Goal: Task Accomplishment & Management: Manage account settings

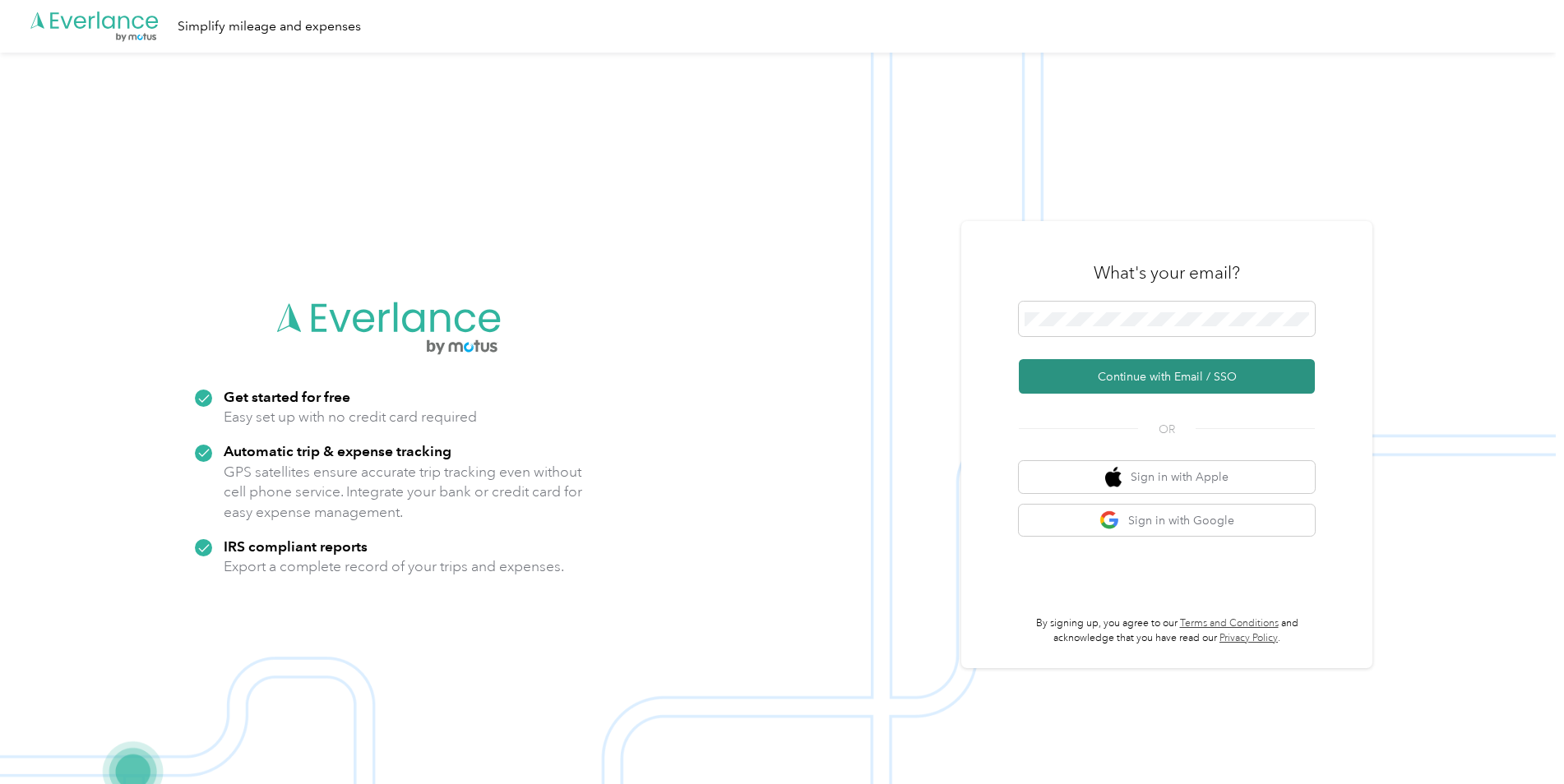
click at [1169, 376] on button "Continue with Email / SSO" at bounding box center [1167, 376] width 296 height 35
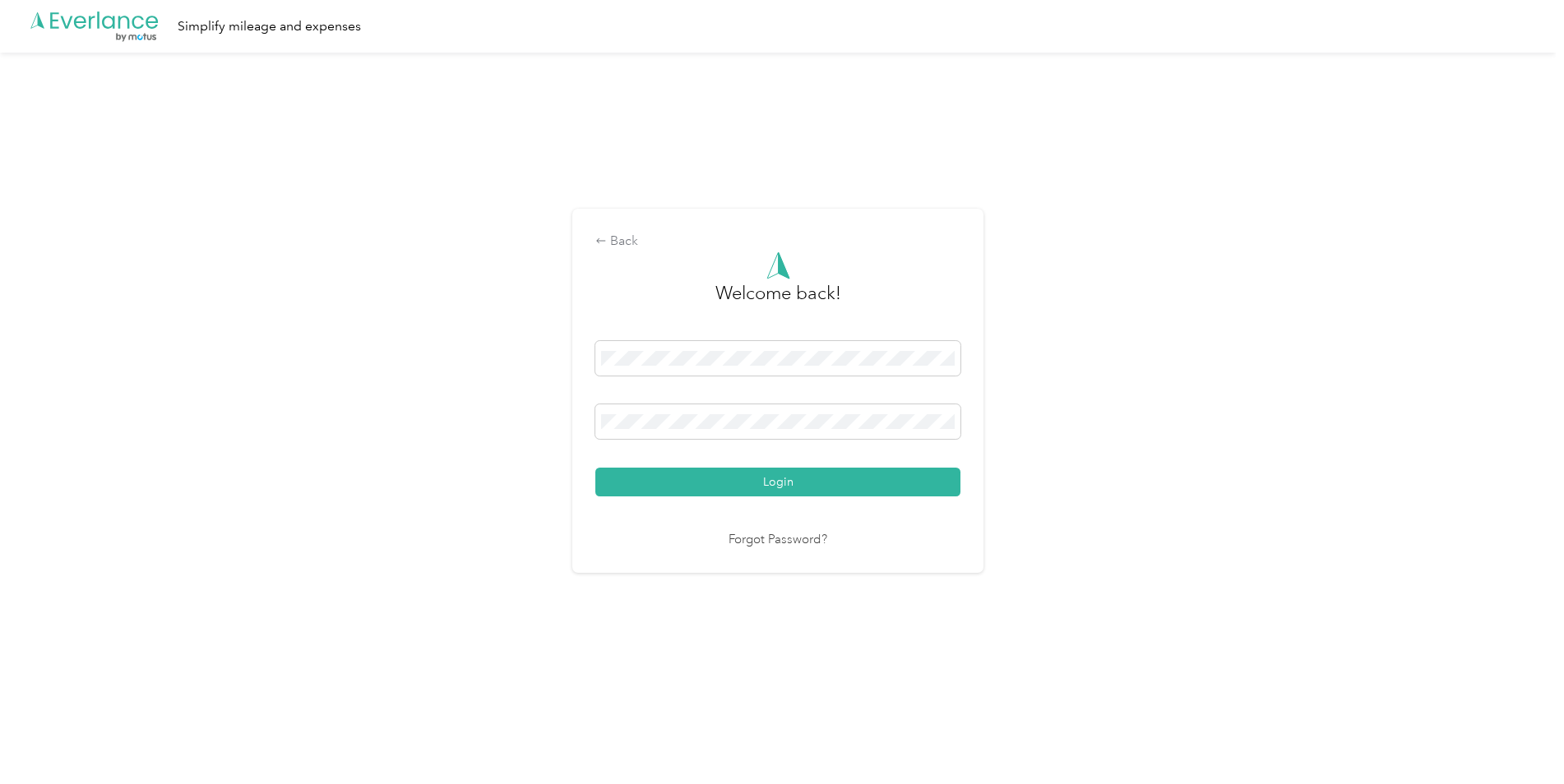
click at [595, 467] on button "Login" at bounding box center [778, 481] width 365 height 29
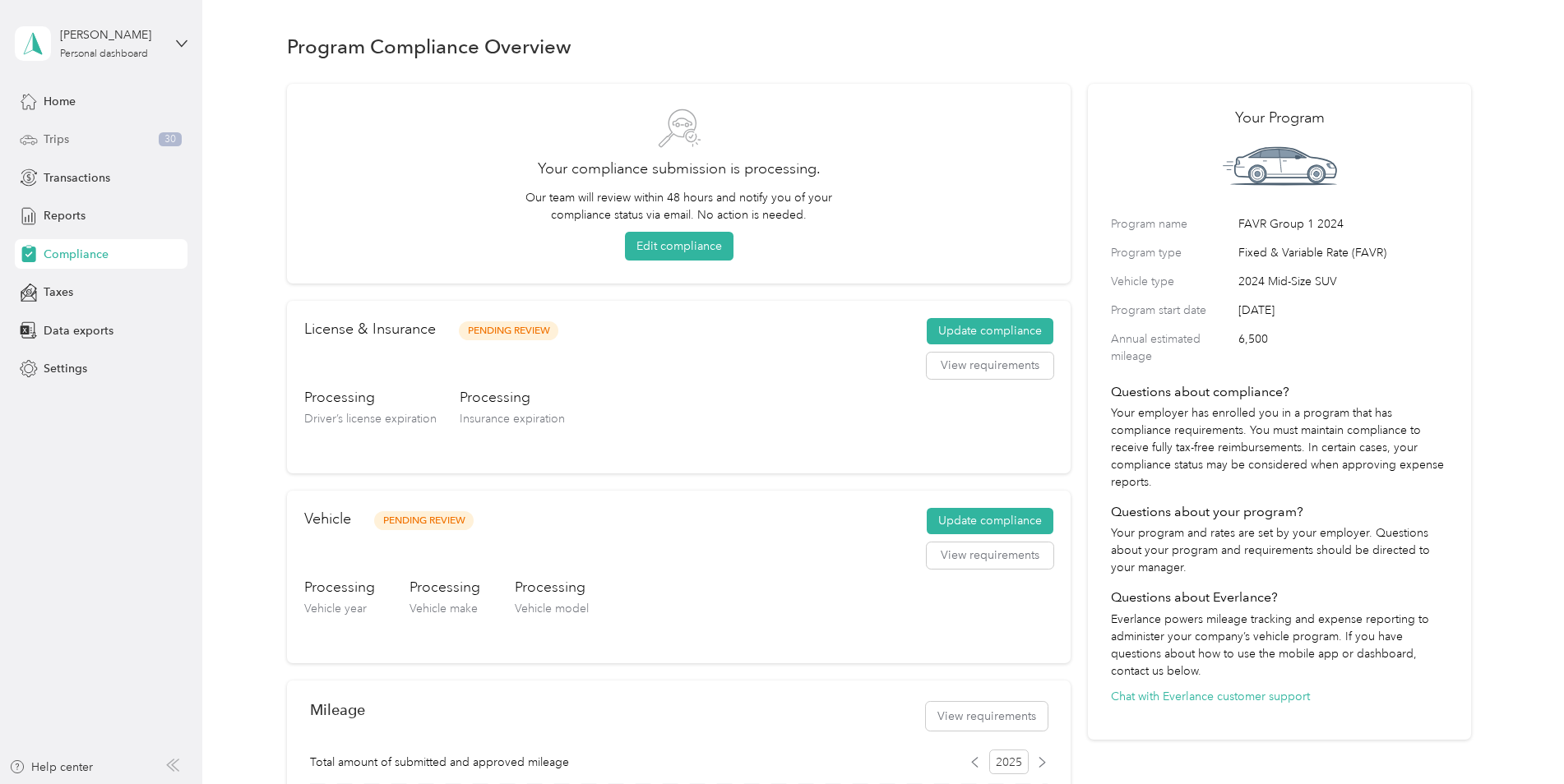
click at [123, 136] on div "Trips 30" at bounding box center [101, 140] width 173 height 30
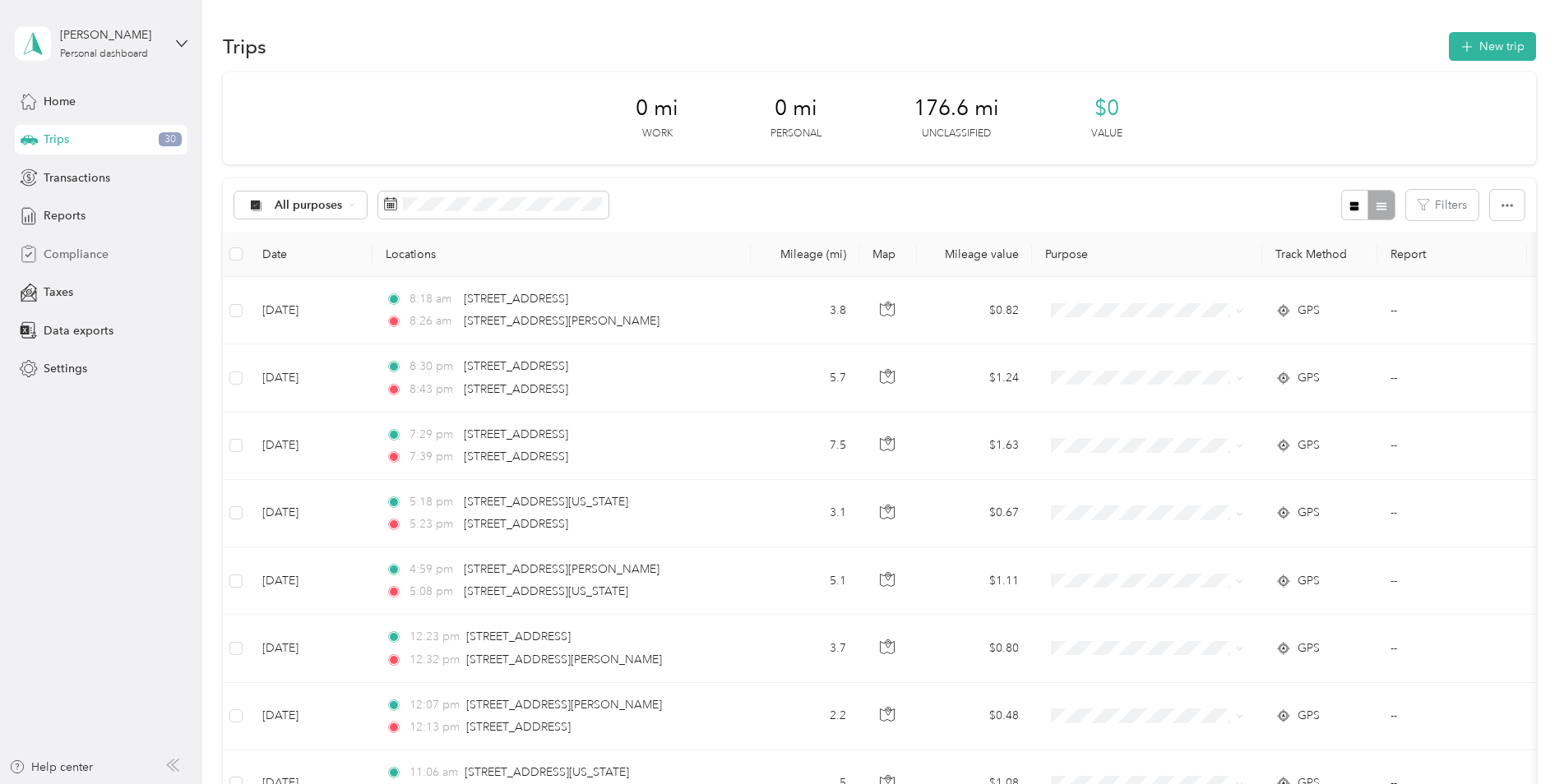
click at [102, 256] on span "Compliance" at bounding box center [75, 254] width 65 height 17
